Goal: Information Seeking & Learning: Compare options

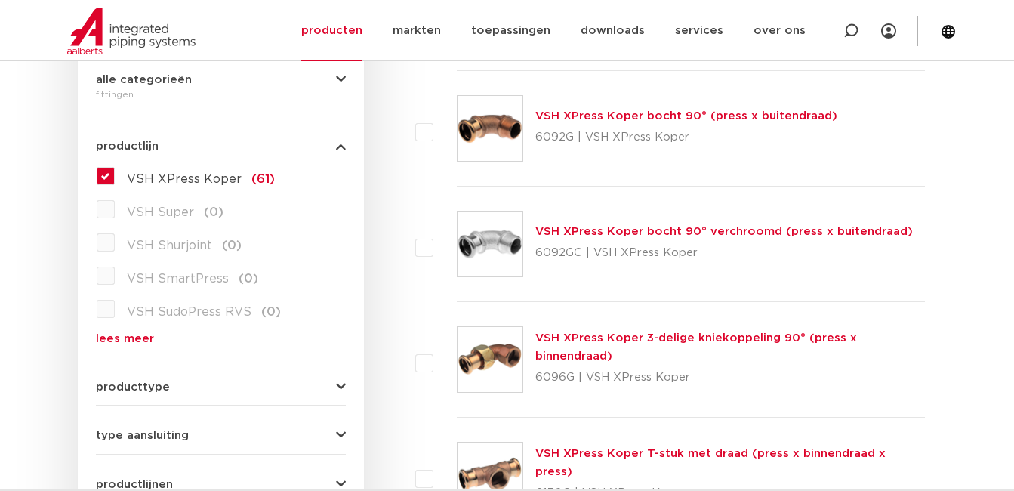
scroll to position [377, 0]
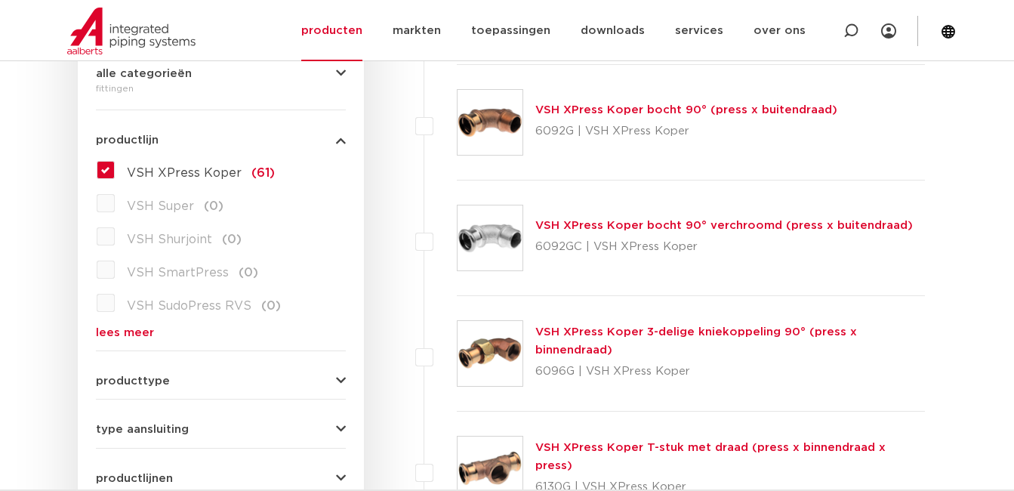
click at [131, 331] on link "lees meer" at bounding box center [221, 332] width 250 height 11
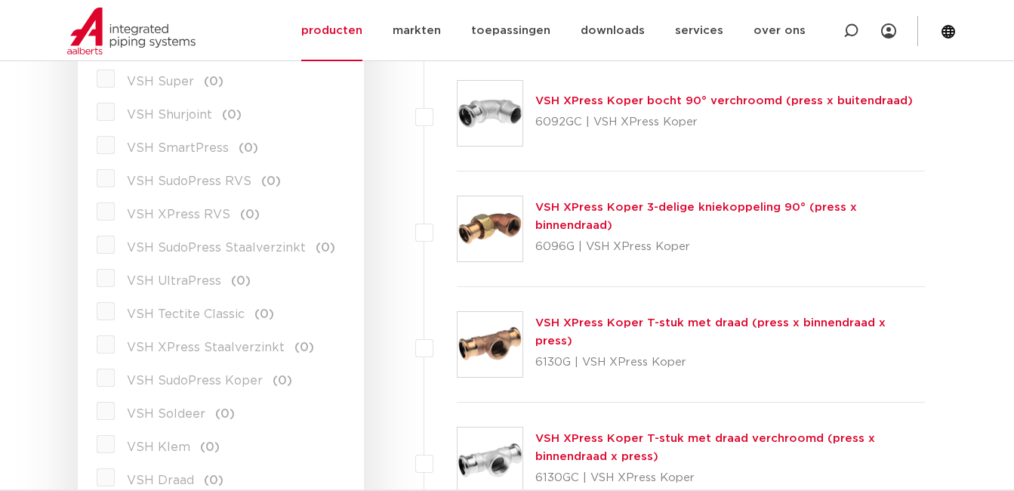
scroll to position [528, 0]
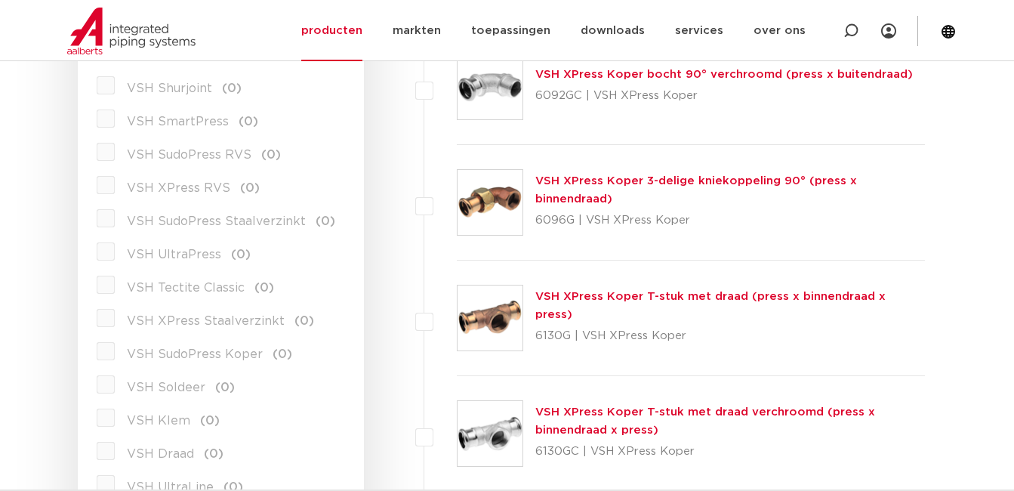
click at [180, 322] on span "VSH XPress Staalverzinkt" at bounding box center [206, 321] width 158 height 12
click at [115, 321] on label "VSH XPress Staalverzinkt (0)" at bounding box center [214, 318] width 199 height 24
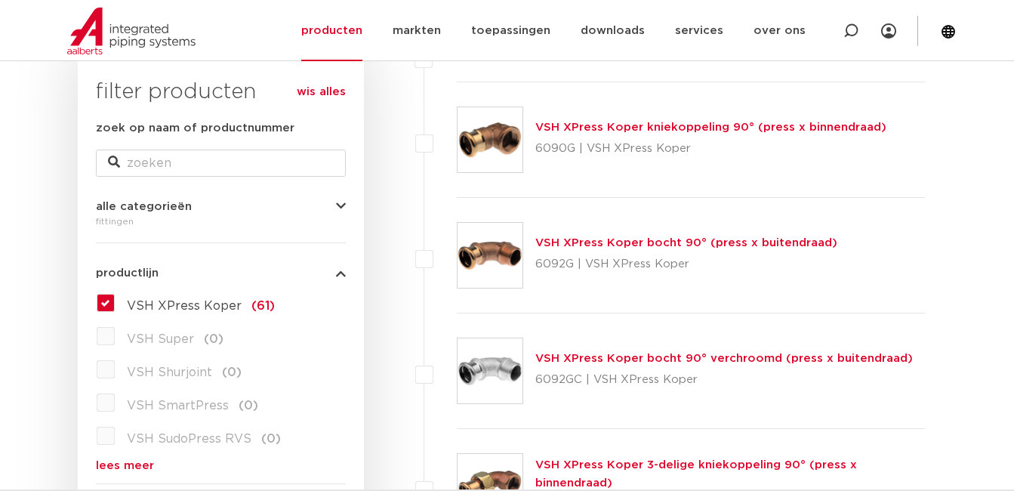
scroll to position [245, 0]
click at [122, 462] on link "lees meer" at bounding box center [221, 465] width 250 height 11
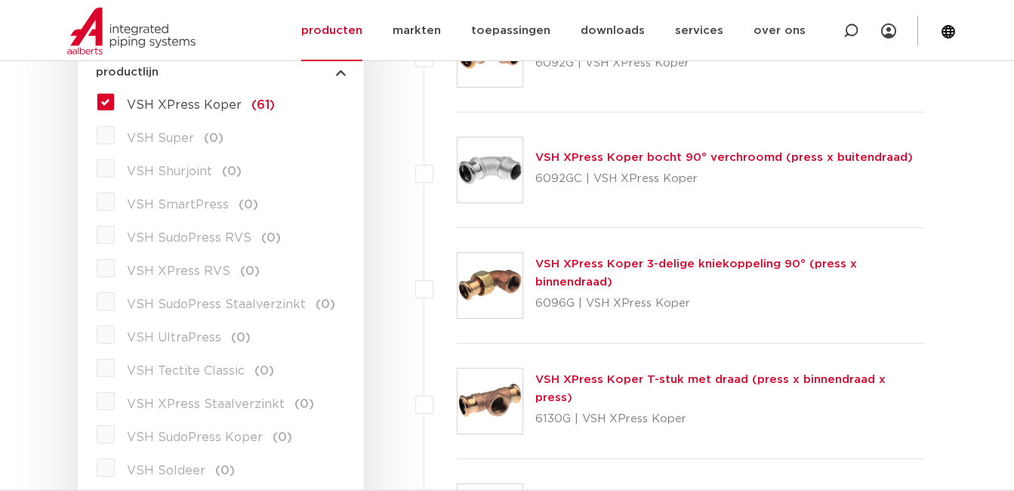
scroll to position [471, 0]
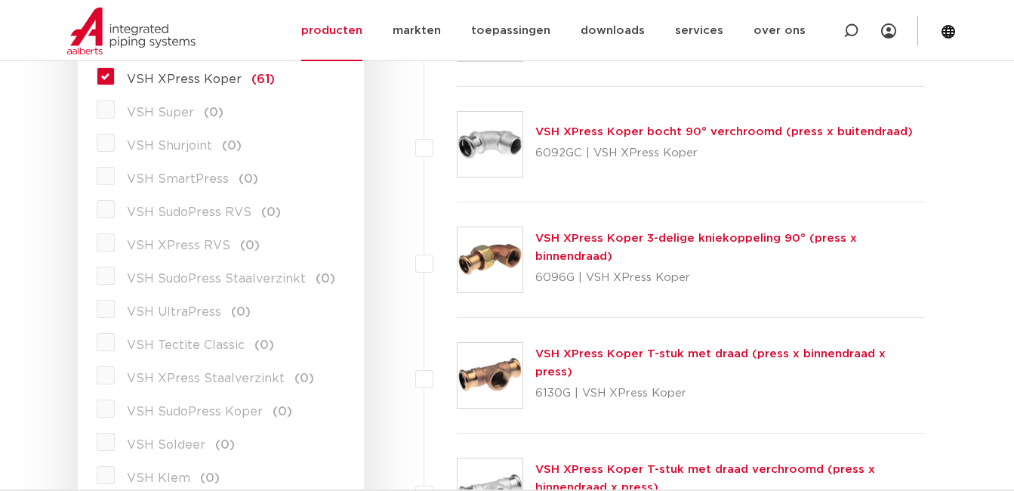
click at [222, 380] on span "VSH XPress Staalverzinkt" at bounding box center [206, 378] width 158 height 12
click at [115, 75] on label "VSH XPress Koper (61)" at bounding box center [195, 76] width 160 height 24
click at [0, 0] on input "VSH XPress Koper (61)" at bounding box center [0, 0] width 0 height 0
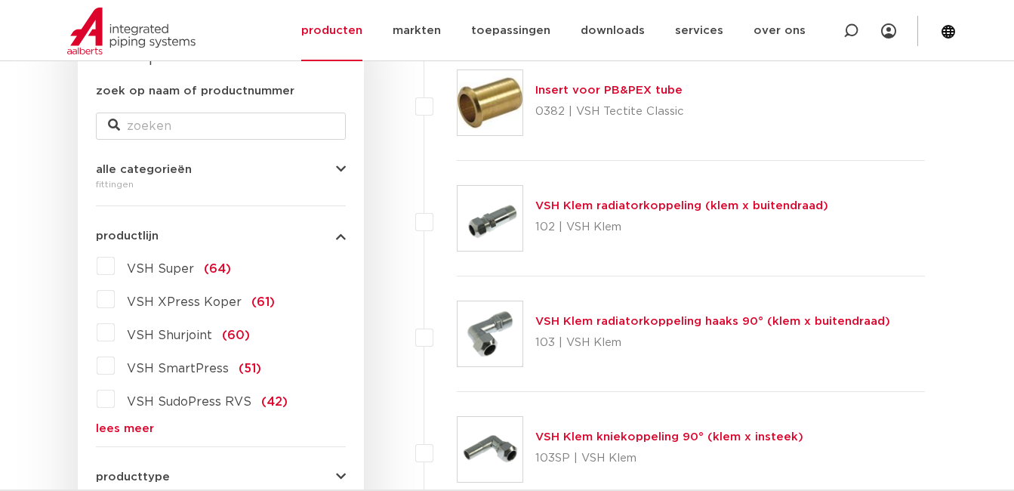
scroll to position [245, 0]
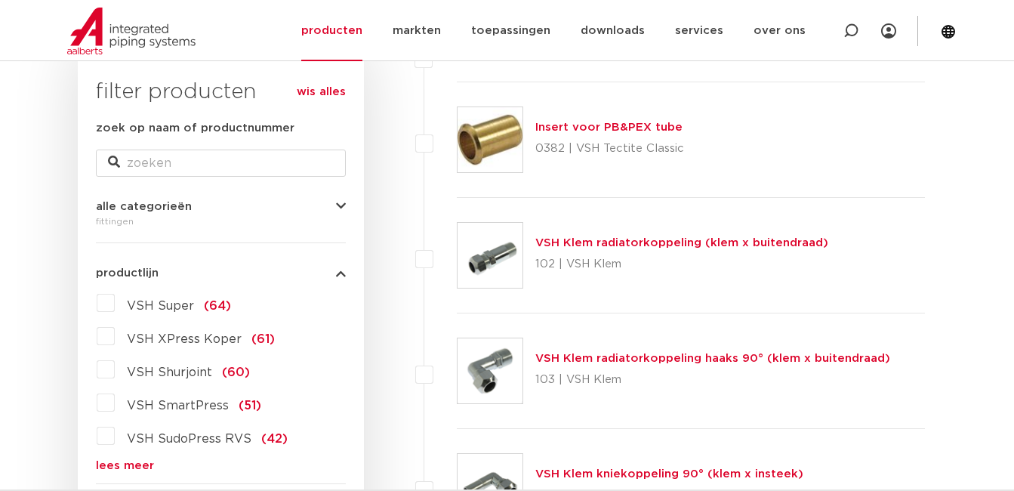
click at [118, 467] on link "lees meer" at bounding box center [221, 465] width 250 height 11
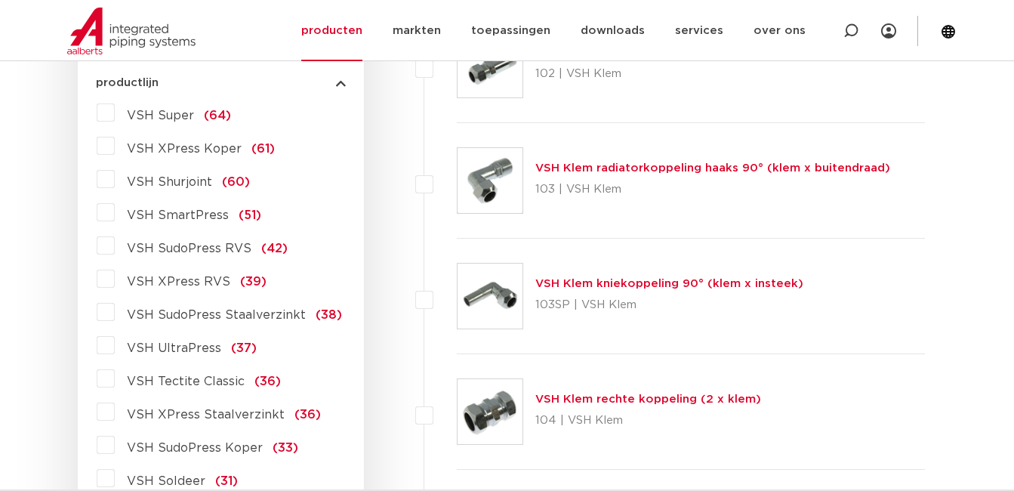
scroll to position [471, 0]
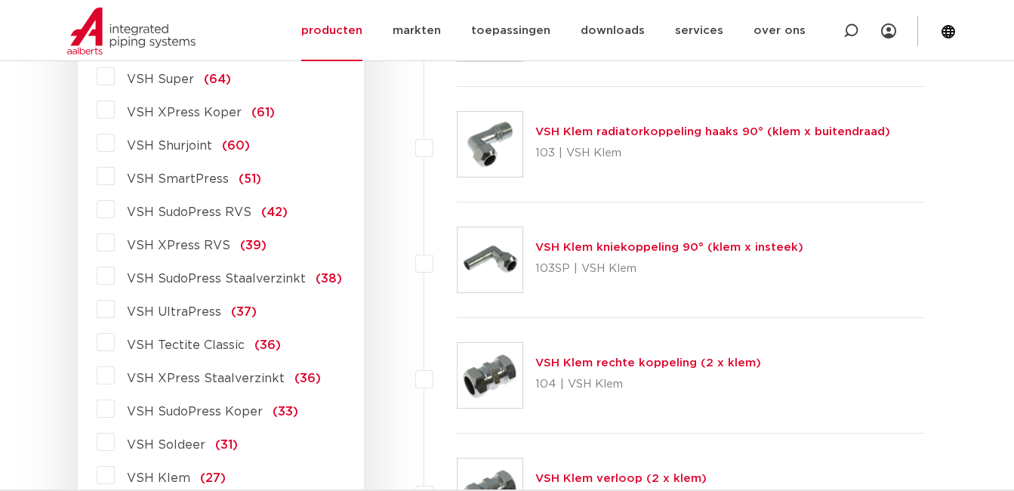
click at [248, 275] on span "VSH SudoPress Staalverzinkt" at bounding box center [216, 278] width 179 height 12
click at [0, 0] on input "VSH SudoPress Staalverzinkt (38)" at bounding box center [0, 0] width 0 height 0
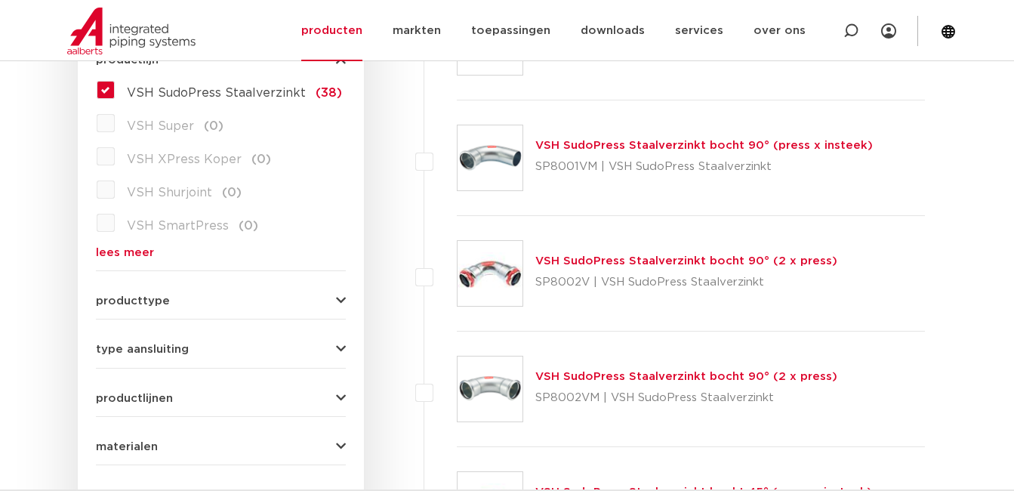
scroll to position [471, 0]
